Goal: Information Seeking & Learning: Check status

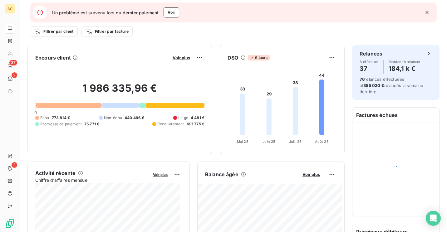
click at [426, 14] on icon "button" at bounding box center [427, 12] width 6 height 6
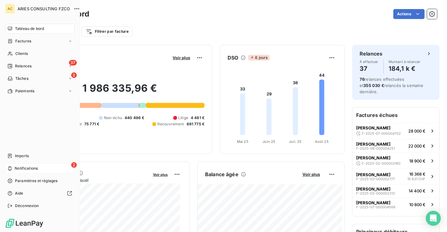
click at [30, 166] on div "2 Notifications" at bounding box center [40, 169] width 70 height 10
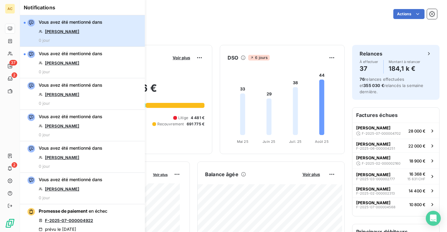
click at [104, 32] on button "Vous avez été mentionné dans JEAN-MARIE LEKEUX 0 jour" at bounding box center [82, 31] width 125 height 32
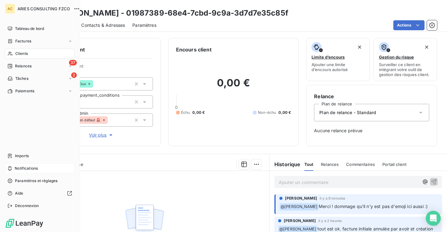
click at [26, 170] on span "Notifications" at bounding box center [26, 169] width 23 height 6
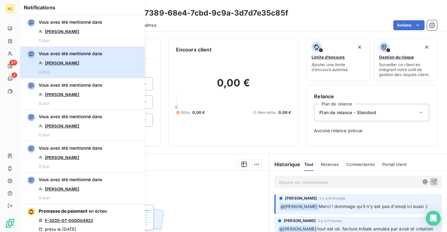
click at [111, 55] on button "Vous avez été mentionné dans Magalie Giqueaux 0 jour" at bounding box center [82, 63] width 125 height 32
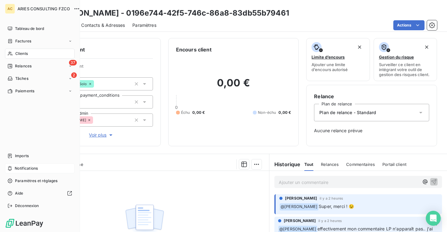
click at [11, 167] on icon at bounding box center [9, 168] width 5 height 5
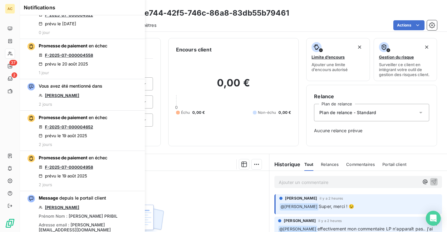
scroll to position [148, 0]
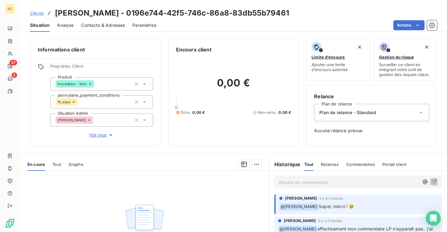
drag, startPoint x: 217, startPoint y: 189, endPoint x: 106, endPoint y: 34, distance: 190.2
click at [106, 34] on div "Clients Magalie Giqueaux - 0196e744-42f5-746c-86a8-83db55b79461 Situation Analy…" at bounding box center [233, 116] width 427 height 232
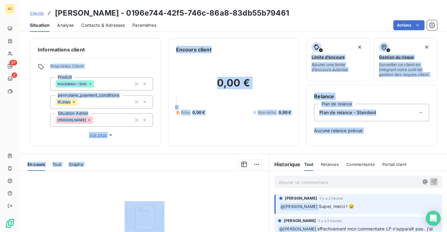
click at [36, 15] on span "Clients" at bounding box center [37, 13] width 14 height 5
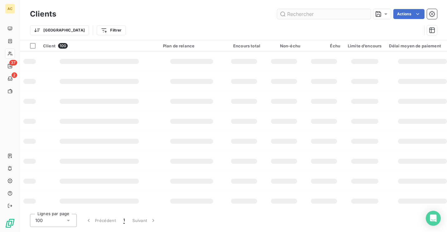
click at [342, 13] on input "text" at bounding box center [324, 14] width 94 height 10
type input "v"
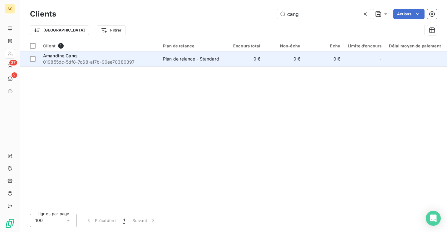
type input "cang"
click at [146, 63] on span "019855dc-5df8-7c68-af7b-90ee70380397" at bounding box center [99, 62] width 112 height 6
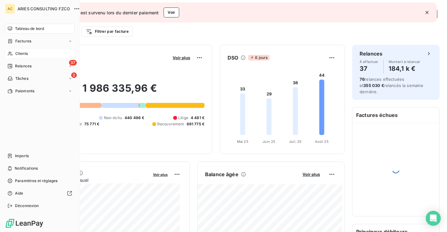
click at [29, 57] on div "Clients" at bounding box center [40, 54] width 70 height 10
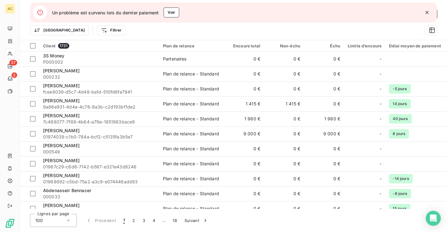
click at [427, 12] on icon "button" at bounding box center [427, 12] width 3 height 3
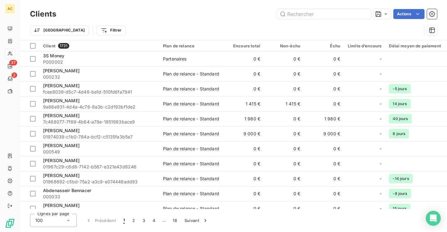
click at [319, 21] on div "Trier Filtrer" at bounding box center [233, 30] width 407 height 19
click at [316, 12] on input "text" at bounding box center [324, 14] width 94 height 10
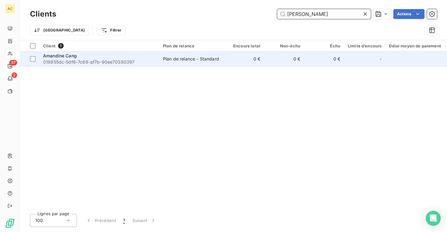
type input "[PERSON_NAME]"
click at [149, 52] on td "[PERSON_NAME] 019855dc-5df8-7c68-af7b-90ee70380397" at bounding box center [99, 59] width 120 height 15
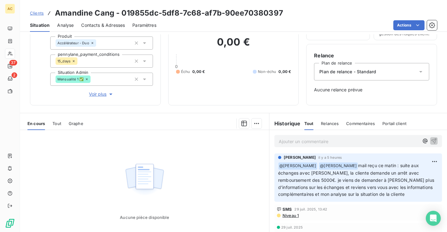
scroll to position [42, 0]
click at [337, 139] on p "Ajouter un commentaire ﻿" at bounding box center [349, 141] width 140 height 8
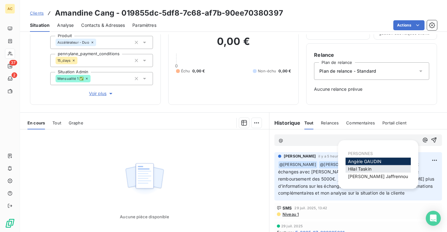
click at [368, 170] on span "[PERSON_NAME]" at bounding box center [359, 169] width 23 height 5
click at [368, 163] on span "[PERSON_NAME]" at bounding box center [364, 161] width 33 height 5
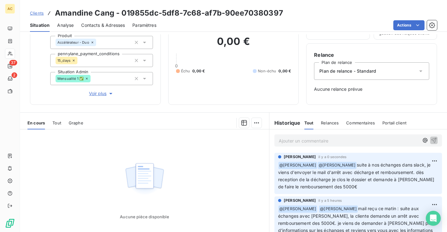
click at [30, 11] on span "Clients" at bounding box center [37, 13] width 14 height 5
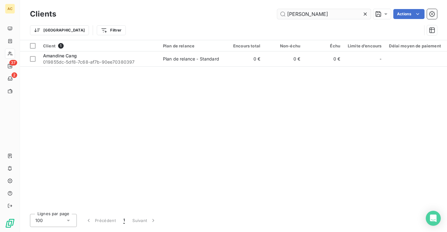
click at [327, 14] on input "[PERSON_NAME]" at bounding box center [324, 14] width 94 height 10
type input "a"
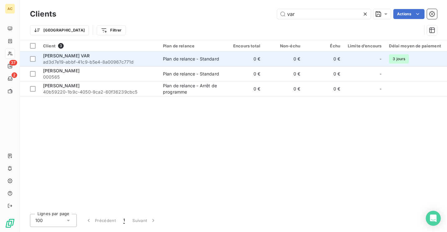
type input "var"
click at [102, 65] on td "[PERSON_NAME] VAR ad3d7e19-abbf-41c9-b5e4-8a00967c771d" at bounding box center [99, 59] width 120 height 15
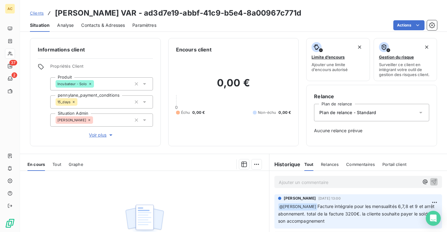
click at [312, 182] on p "Ajouter un commentaire ﻿" at bounding box center [349, 183] width 140 height 8
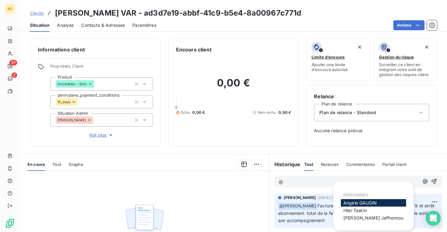
click at [375, 200] on div "[PERSON_NAME]" at bounding box center [373, 203] width 65 height 7
click at [360, 203] on span "[PERSON_NAME]" at bounding box center [360, 203] width 33 height 5
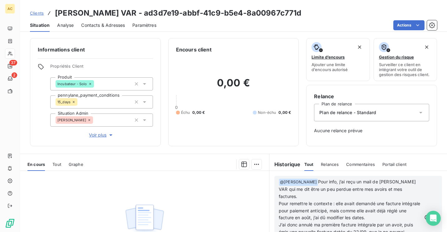
scroll to position [5, 0]
click at [360, 222] on span "J’ai donc annulé ma première facture intégrale par un avoir, puis émis une nouv…" at bounding box center [347, 232] width 136 height 20
click at [432, 215] on icon "button" at bounding box center [435, 218] width 6 height 6
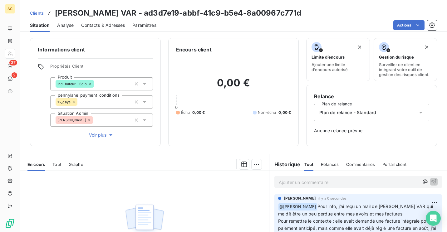
click at [38, 14] on span "Clients" at bounding box center [37, 13] width 14 height 5
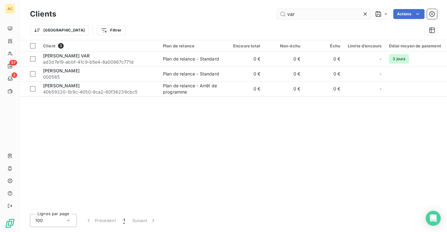
click at [322, 11] on input "var" at bounding box center [324, 14] width 94 height 10
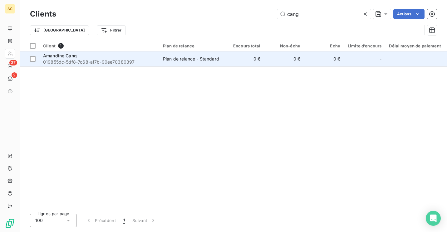
type input "cang"
click at [153, 64] on span "019855dc-5df8-7c68-af7b-90ee70380397" at bounding box center [99, 62] width 112 height 6
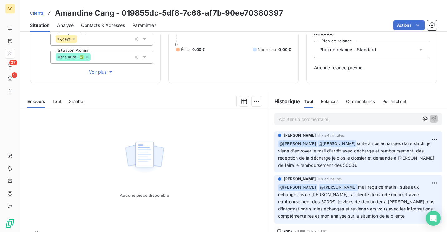
scroll to position [63, 0]
click at [427, 137] on html "AC 37 2 Clients [PERSON_NAME] - 019855dc-5df8-7c68-af7b-90ee70380397 Situation …" at bounding box center [223, 116] width 447 height 232
click at [408, 152] on div "Editer" at bounding box center [410, 153] width 35 height 10
click at [336, 158] on span "suite à nos échanges dans slack, je viens d'envoyer le mail d'arrêt avec déchar…" at bounding box center [355, 154] width 154 height 27
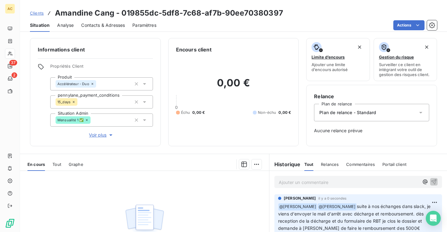
click at [31, 16] on link "Clients" at bounding box center [37, 13] width 14 height 6
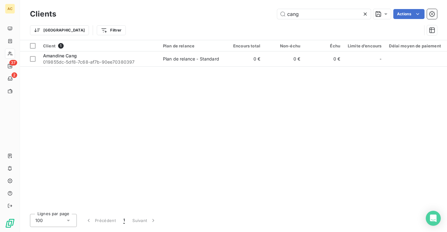
click at [67, 103] on div "Client 1 Plan de relance Encours total Non-échu Échu Limite d’encours Délai moy…" at bounding box center [233, 124] width 427 height 169
click at [306, 14] on input "cang" at bounding box center [324, 14] width 94 height 10
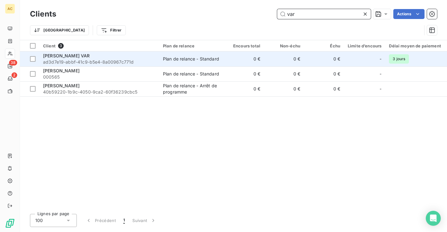
type input "var"
click at [99, 58] on div "[PERSON_NAME] VAR" at bounding box center [99, 56] width 112 height 6
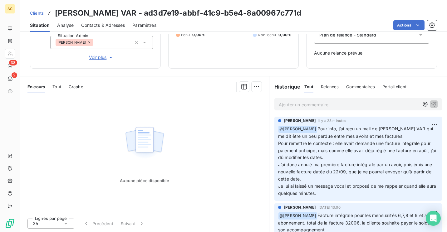
scroll to position [78, 0]
click at [346, 108] on p "Ajouter un commentaire ﻿" at bounding box center [349, 105] width 140 height 8
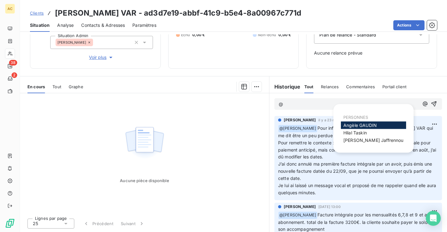
click at [355, 124] on span "[PERSON_NAME]" at bounding box center [360, 125] width 33 height 5
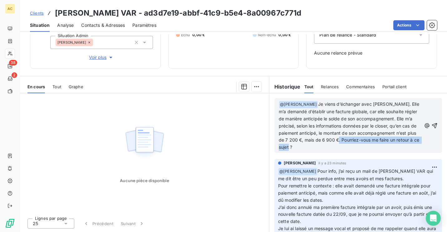
drag, startPoint x: 329, startPoint y: 149, endPoint x: 349, endPoint y: 137, distance: 22.4
click at [349, 137] on p "﻿ @ [PERSON_NAME] ﻿ Je viens d’échanger avec [PERSON_NAME]. Elle m’a demandé d’…" at bounding box center [350, 126] width 143 height 50
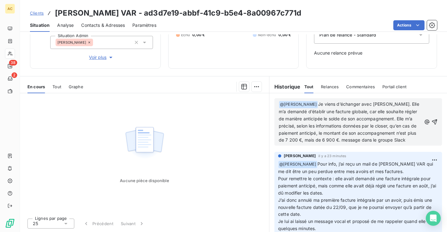
click at [410, 139] on p "﻿ @ [PERSON_NAME] ﻿ Je viens d’échanger avec [PERSON_NAME]. Elle m’a demandé d’…" at bounding box center [350, 122] width 143 height 43
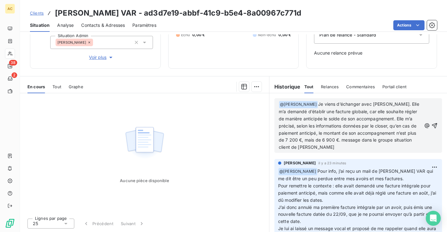
click at [369, 147] on p "﻿ @ [PERSON_NAME] ﻿ Je viens d’échanger avec [PERSON_NAME]. Elle m’a demandé d’…" at bounding box center [350, 126] width 143 height 50
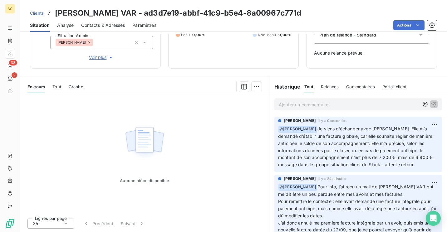
scroll to position [0, 0]
